Goal: Task Accomplishment & Management: Use online tool/utility

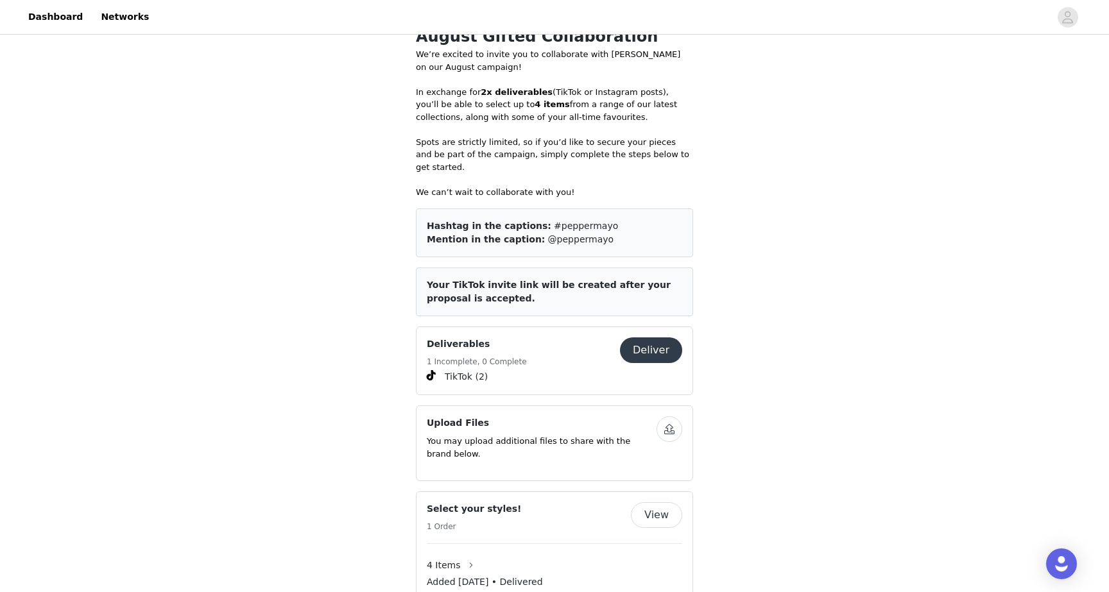
scroll to position [665, 0]
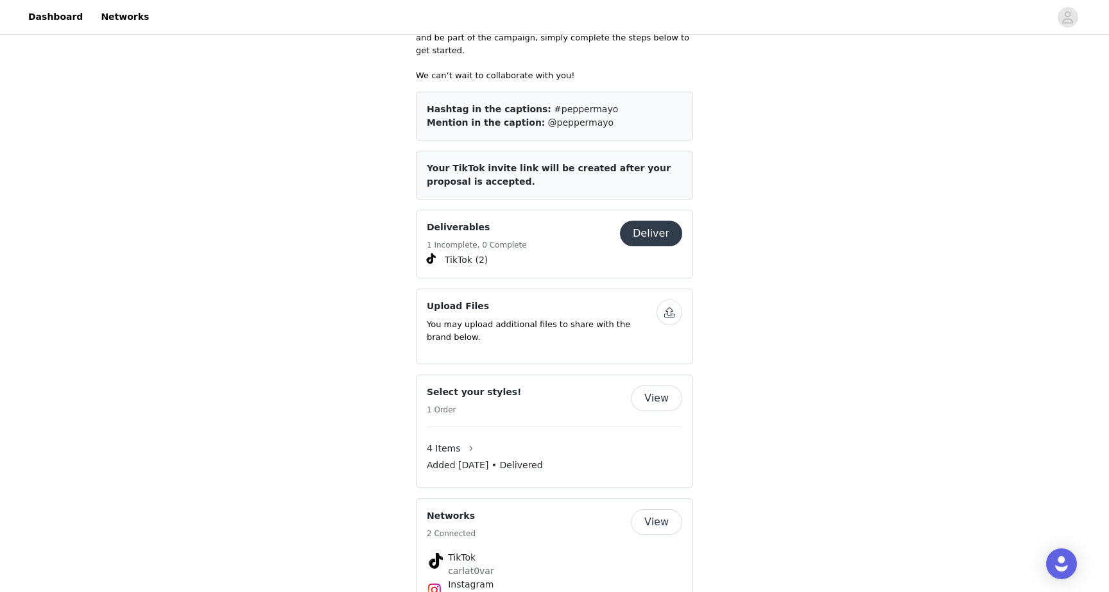
click at [656, 221] on button "Deliver" at bounding box center [651, 234] width 62 height 26
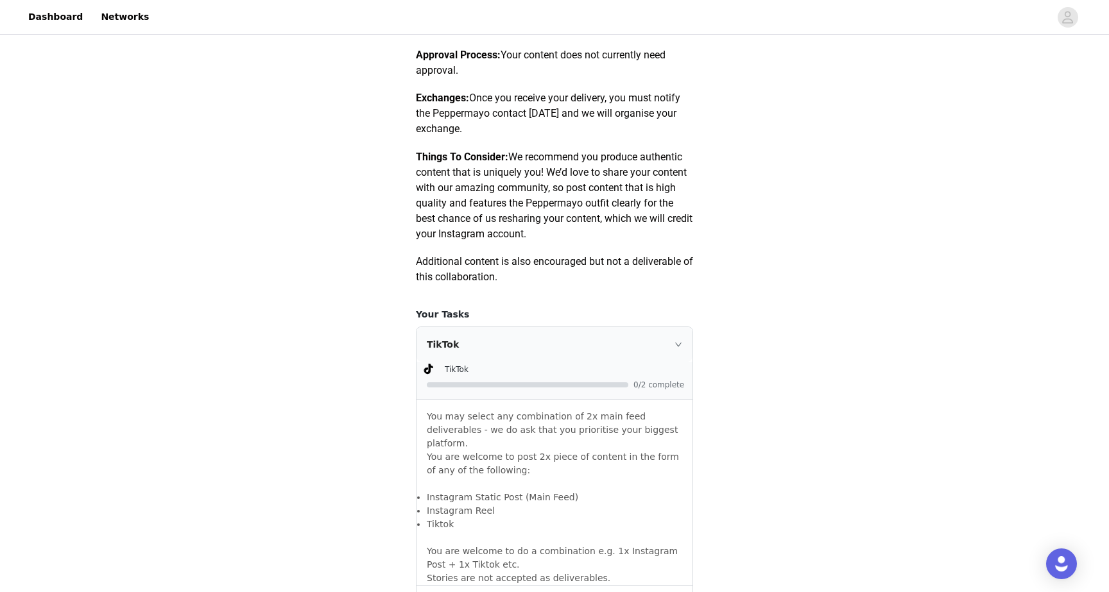
scroll to position [581, 0]
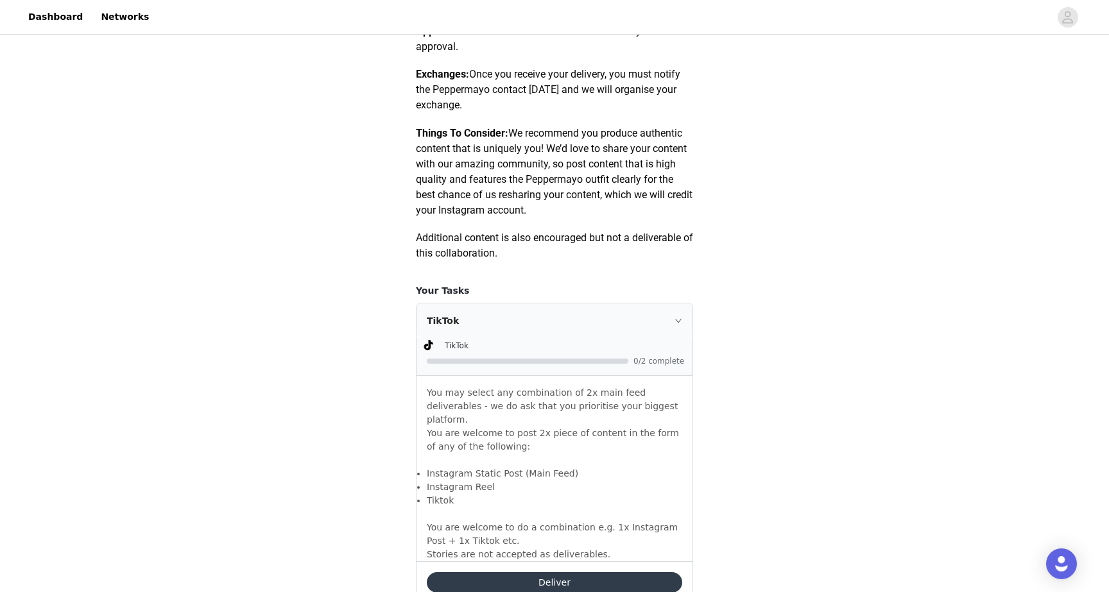
click at [452, 561] on div "Deliver" at bounding box center [554, 582] width 276 height 42
click at [451, 572] on button "Deliver" at bounding box center [554, 582] width 255 height 21
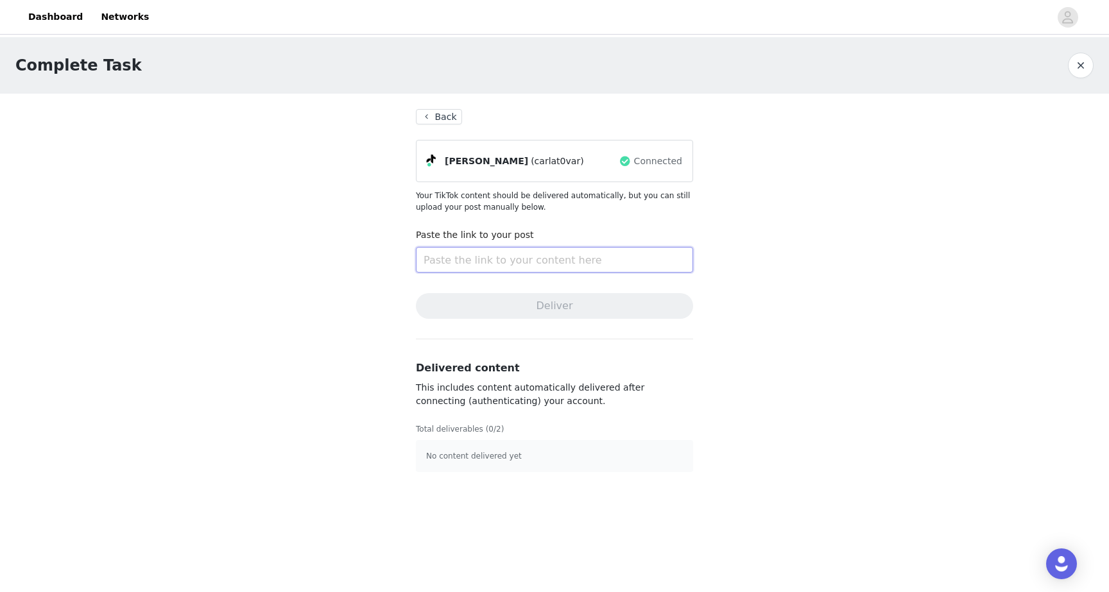
click at [474, 259] on input "text" at bounding box center [554, 260] width 277 height 26
paste input "[URL][DOMAIN_NAME]"
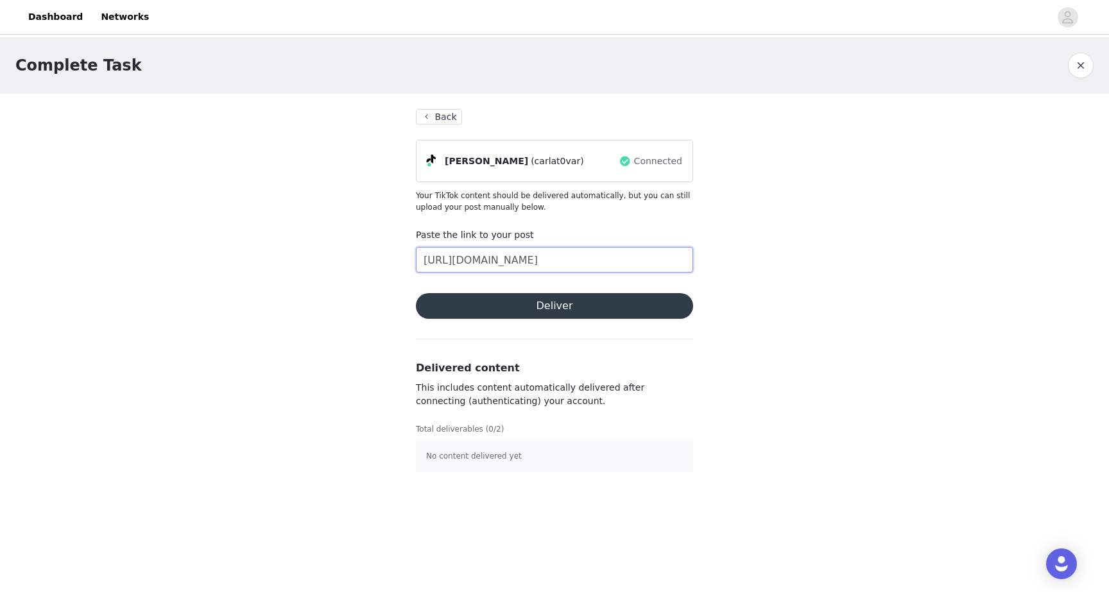
type input "[URL][DOMAIN_NAME]"
click at [464, 306] on button "Deliver" at bounding box center [554, 306] width 277 height 26
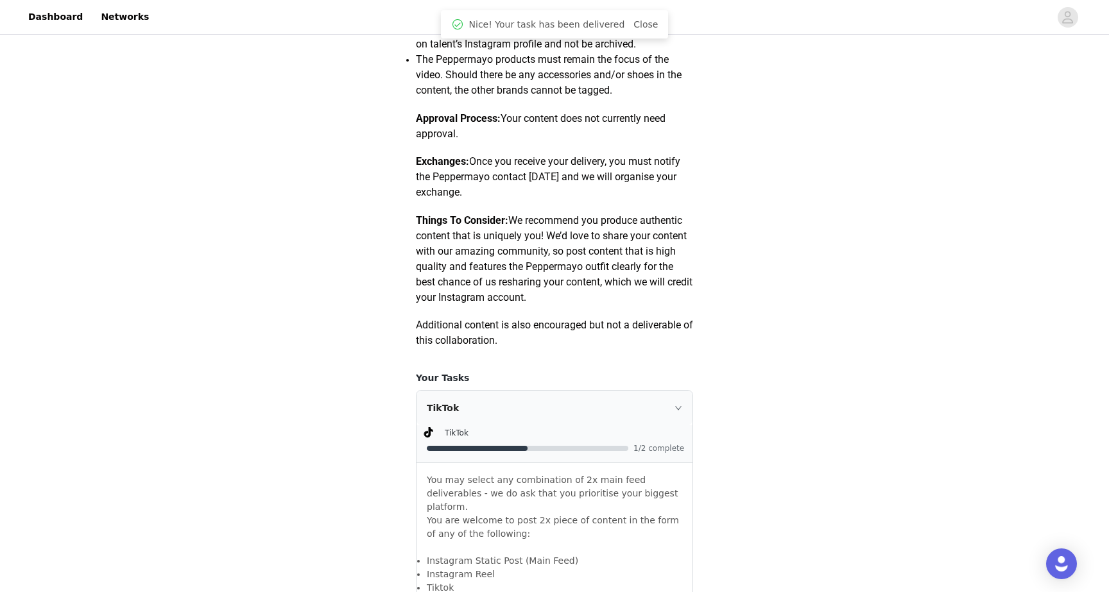
scroll to position [551, 0]
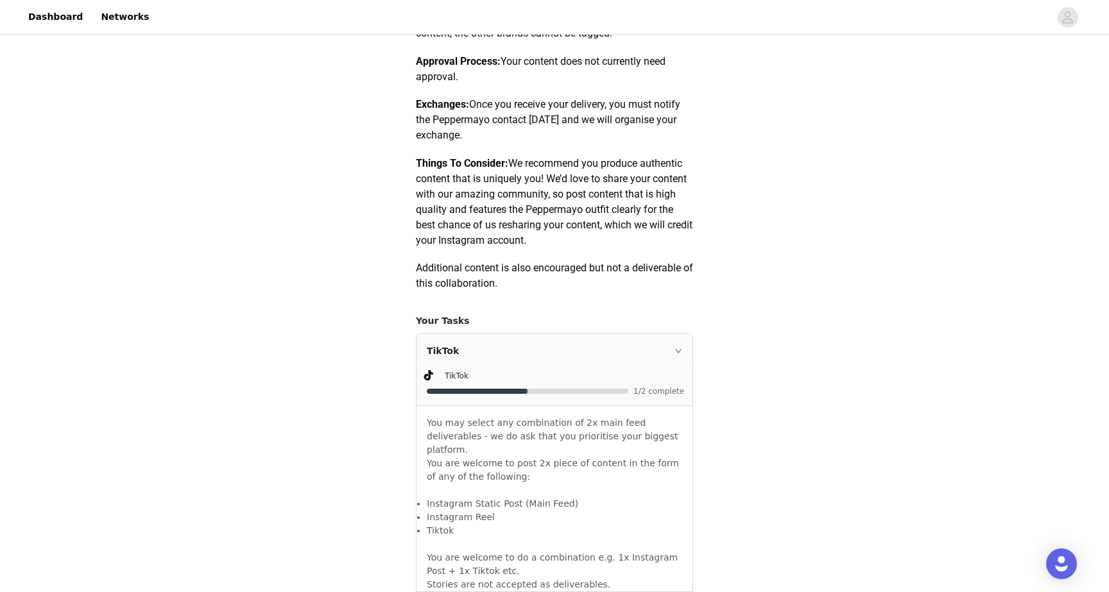
click at [681, 351] on icon "icon: right" at bounding box center [678, 351] width 8 height 8
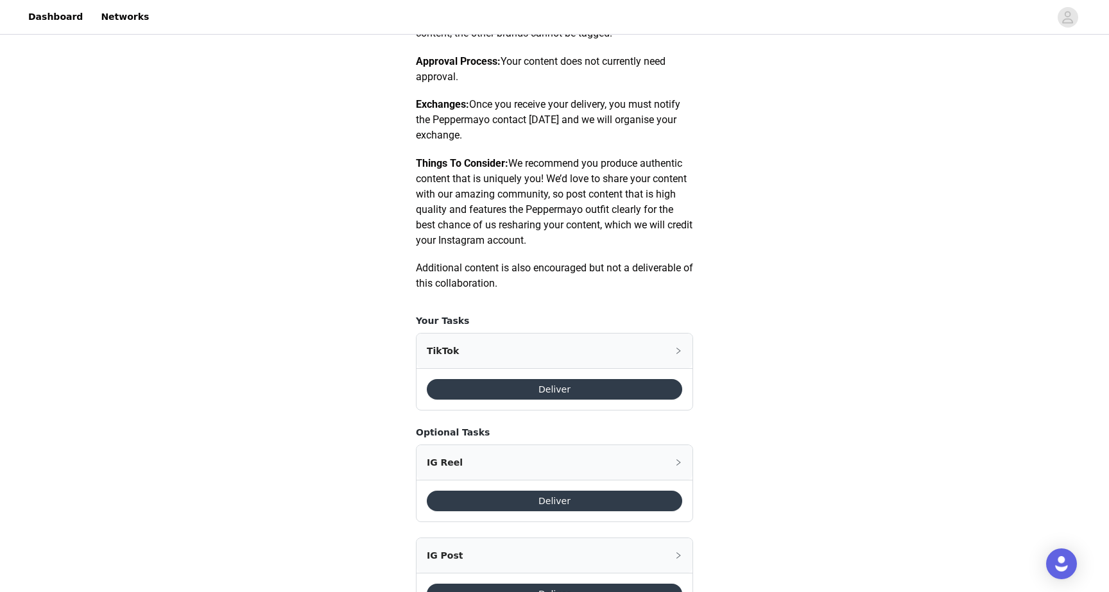
click at [633, 359] on div "TikTok" at bounding box center [554, 351] width 276 height 35
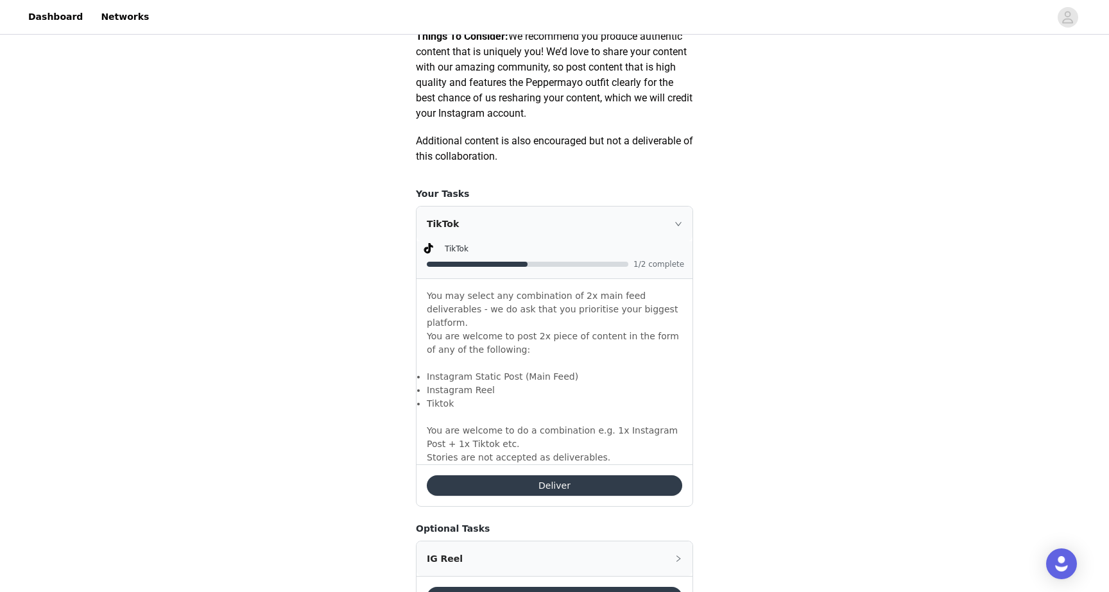
scroll to position [690, 0]
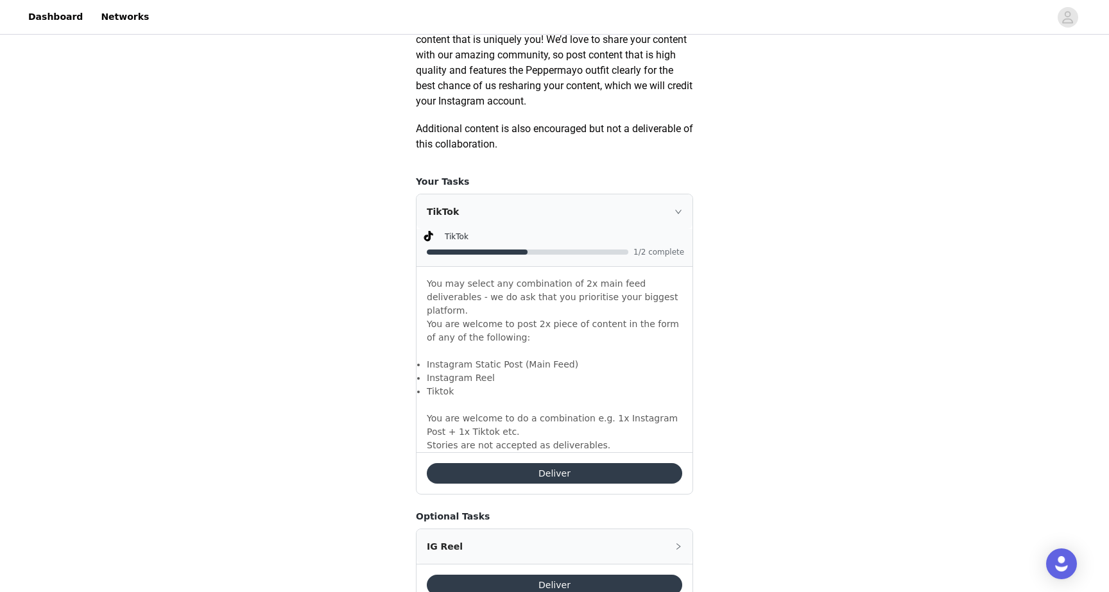
click at [547, 463] on button "Deliver" at bounding box center [554, 473] width 255 height 21
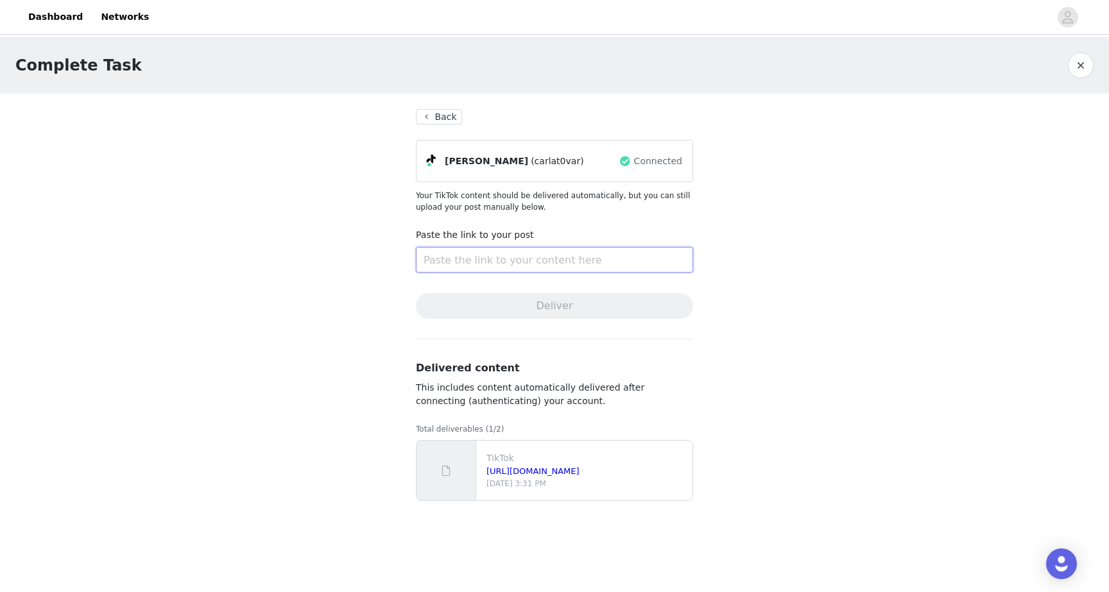
click at [574, 262] on input "text" at bounding box center [554, 260] width 277 height 26
paste input "[URL][DOMAIN_NAME]"
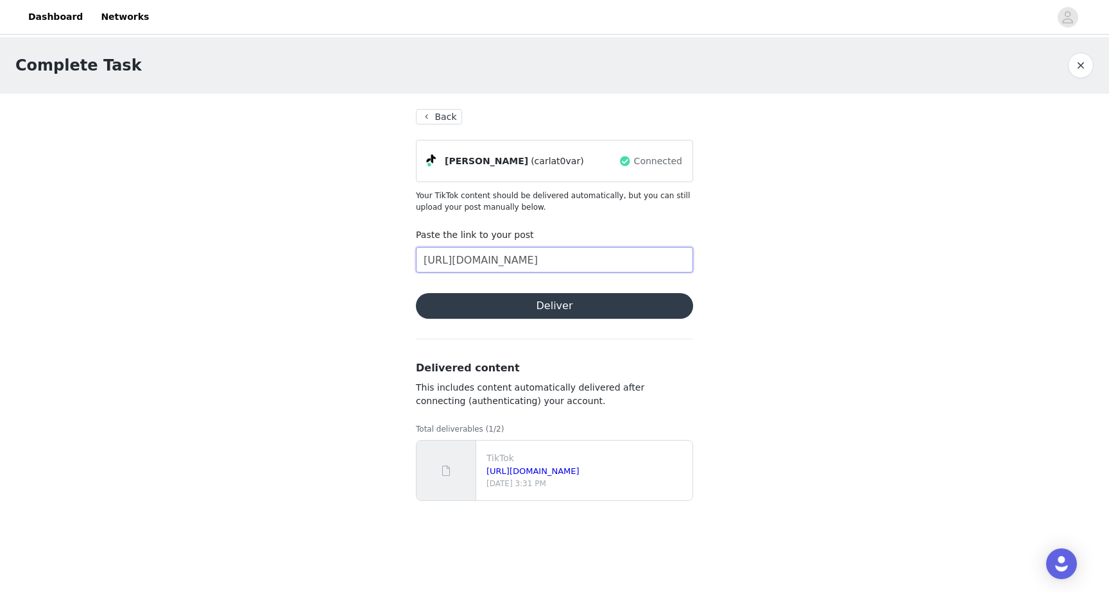
type input "[URL][DOMAIN_NAME]"
click at [525, 311] on button "Deliver" at bounding box center [554, 306] width 277 height 26
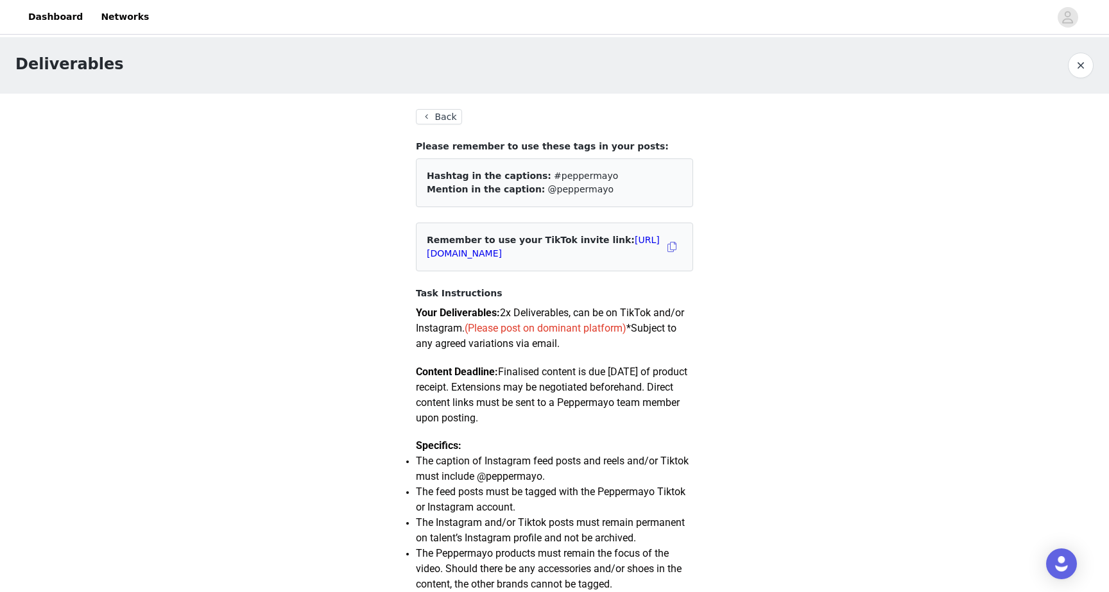
click at [454, 120] on button "Back" at bounding box center [439, 116] width 46 height 15
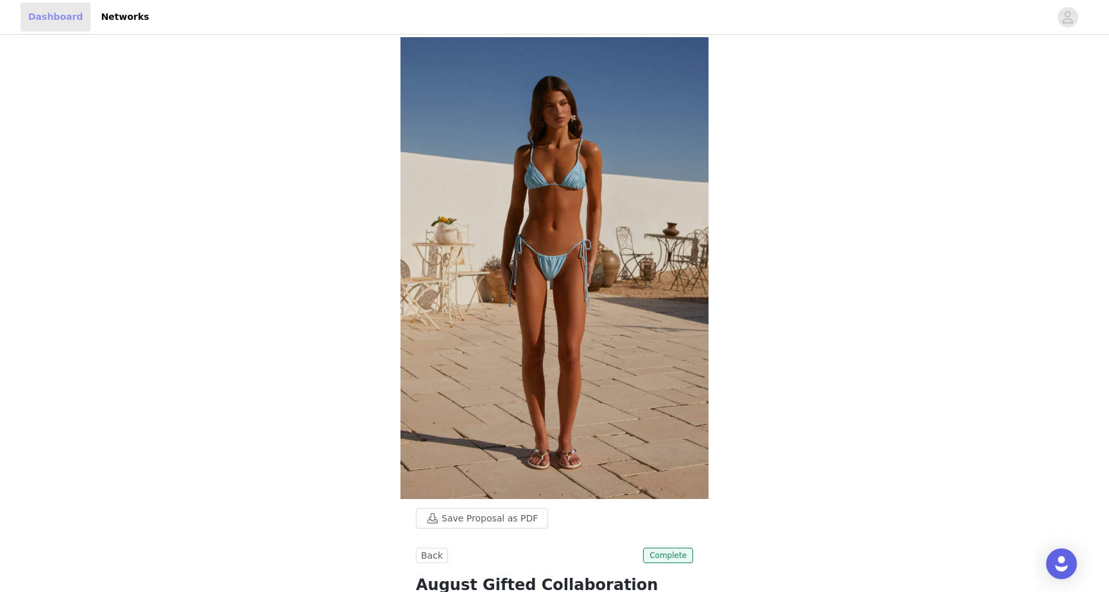
click at [49, 14] on link "Dashboard" at bounding box center [56, 17] width 70 height 29
